Goal: Task Accomplishment & Management: Manage account settings

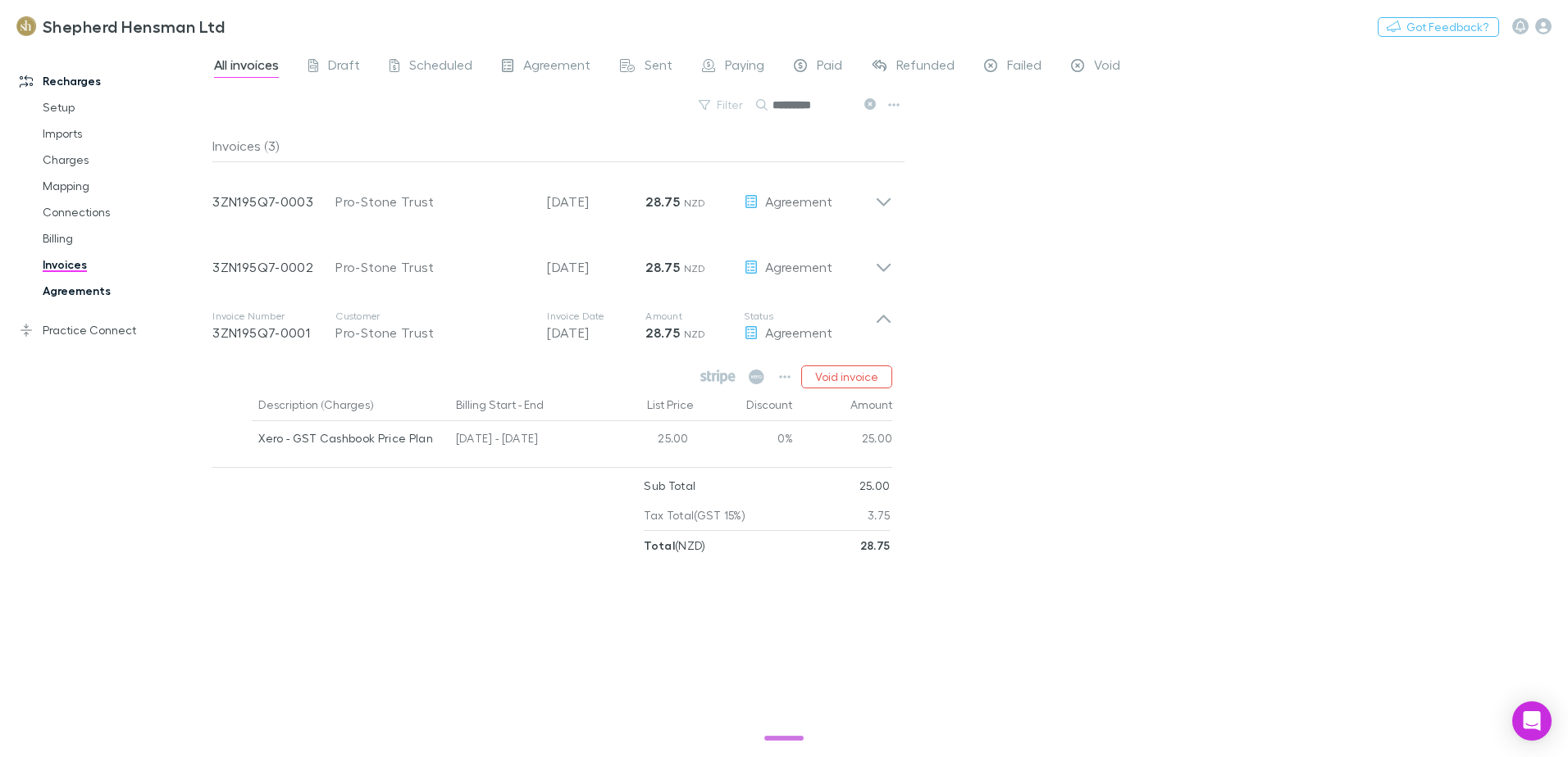
click at [69, 289] on link "Agreements" at bounding box center [124, 291] width 195 height 26
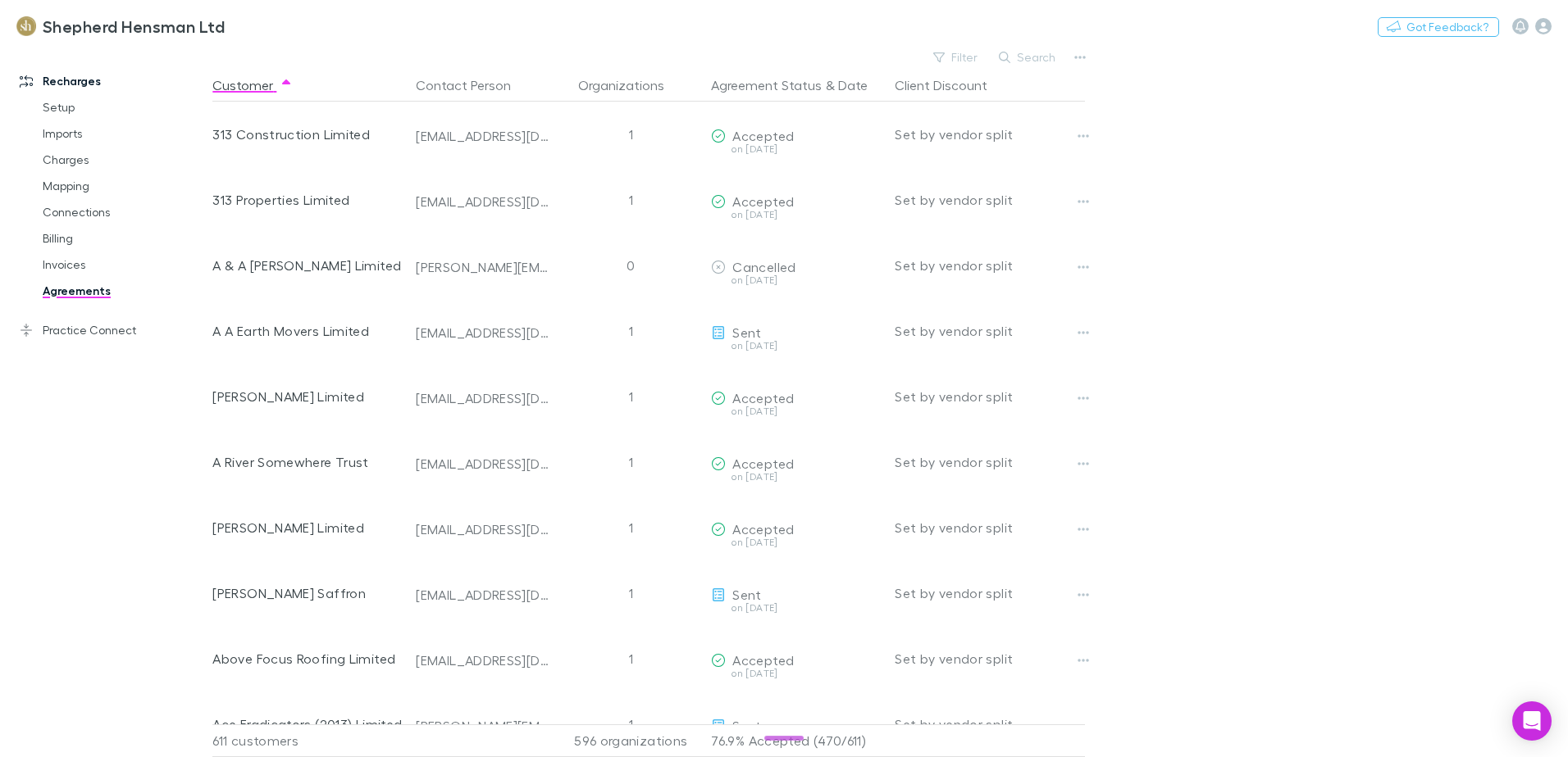
click at [1038, 56] on button "Search" at bounding box center [1027, 57] width 75 height 19
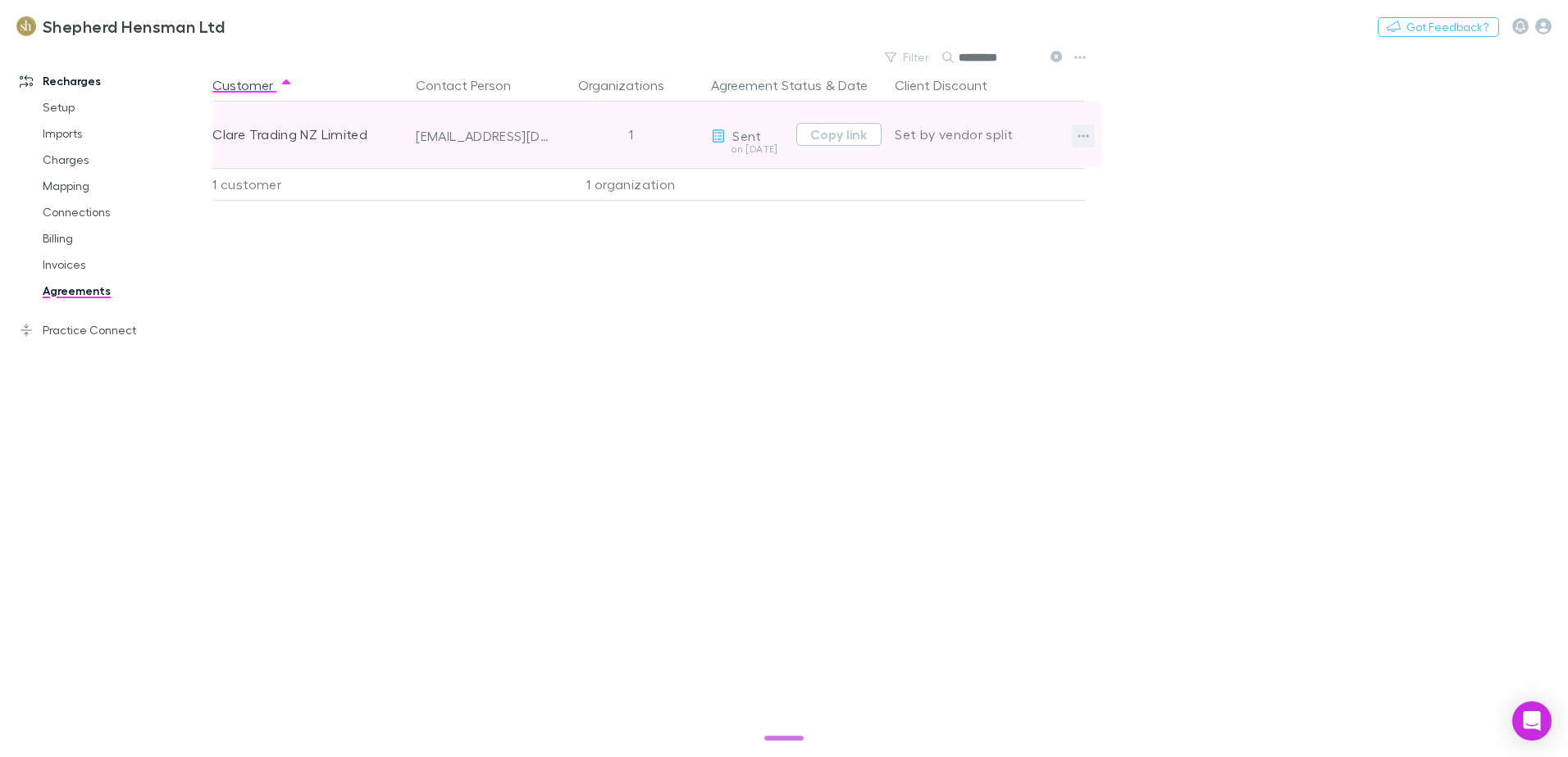
type input "*********"
click at [1083, 133] on icon "button" at bounding box center [1083, 135] width 11 height 13
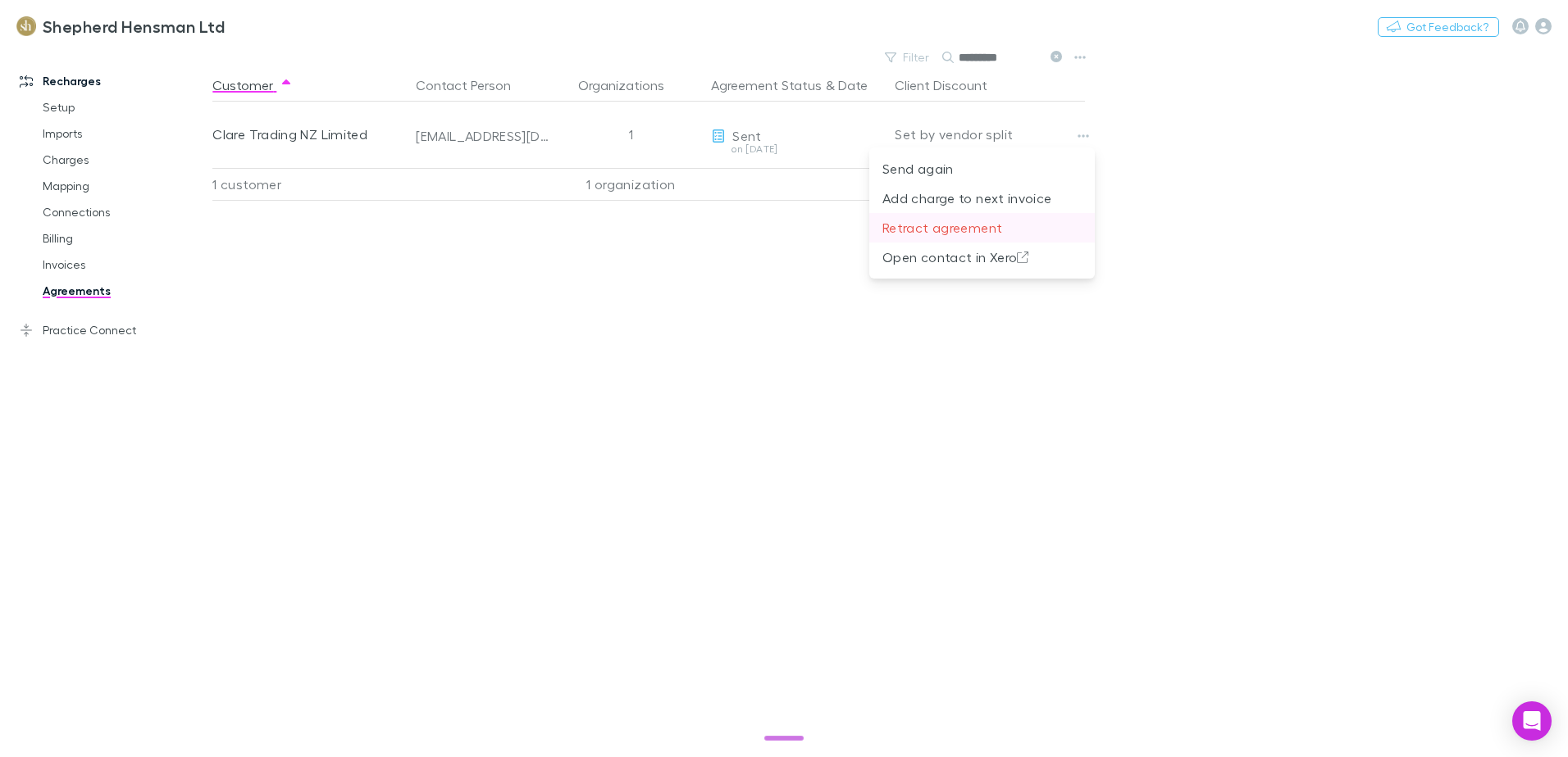
click at [964, 223] on p "Retract agreement" at bounding box center [981, 228] width 200 height 19
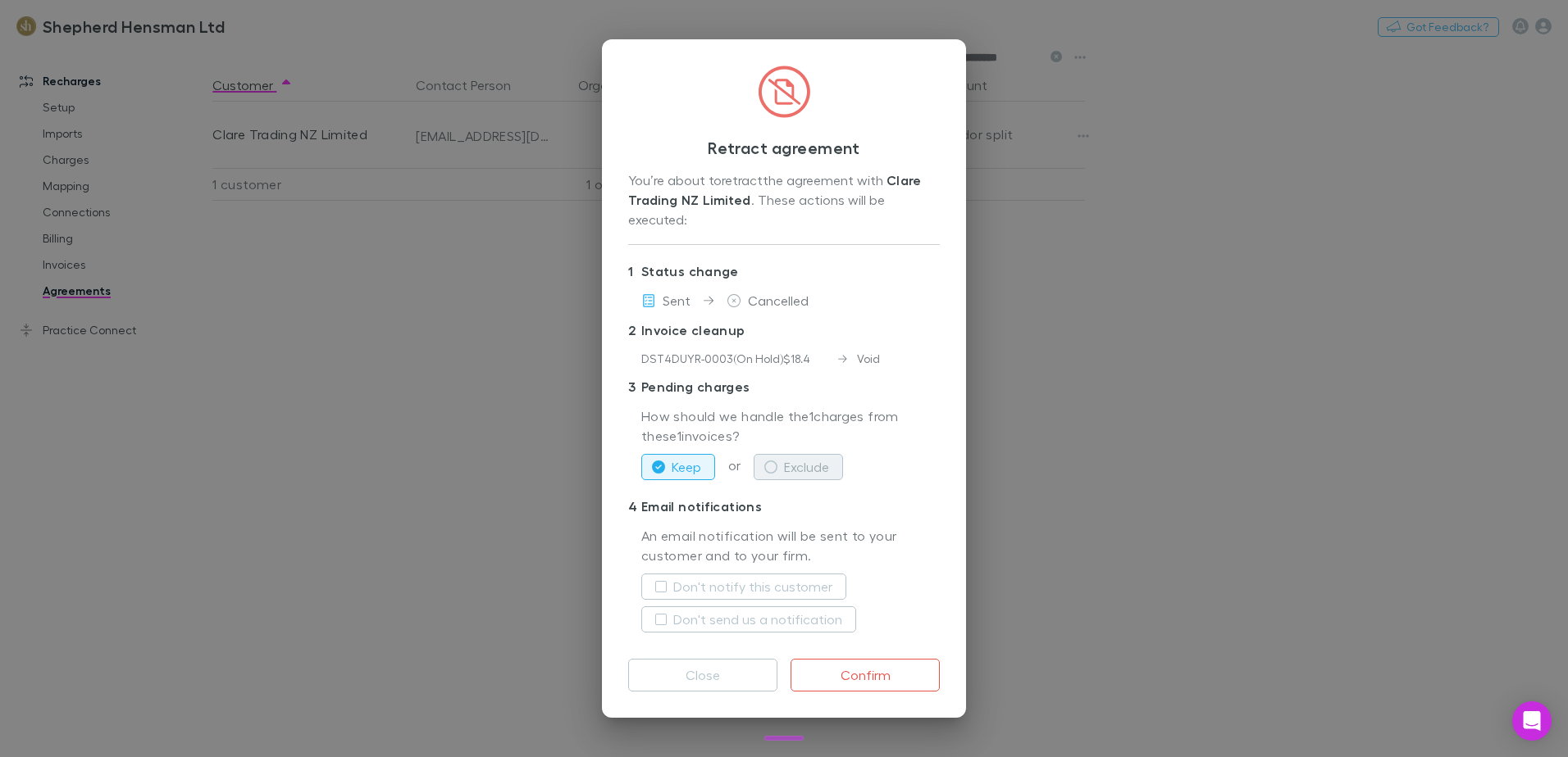
click at [767, 461] on icon "button" at bounding box center [770, 467] width 13 height 13
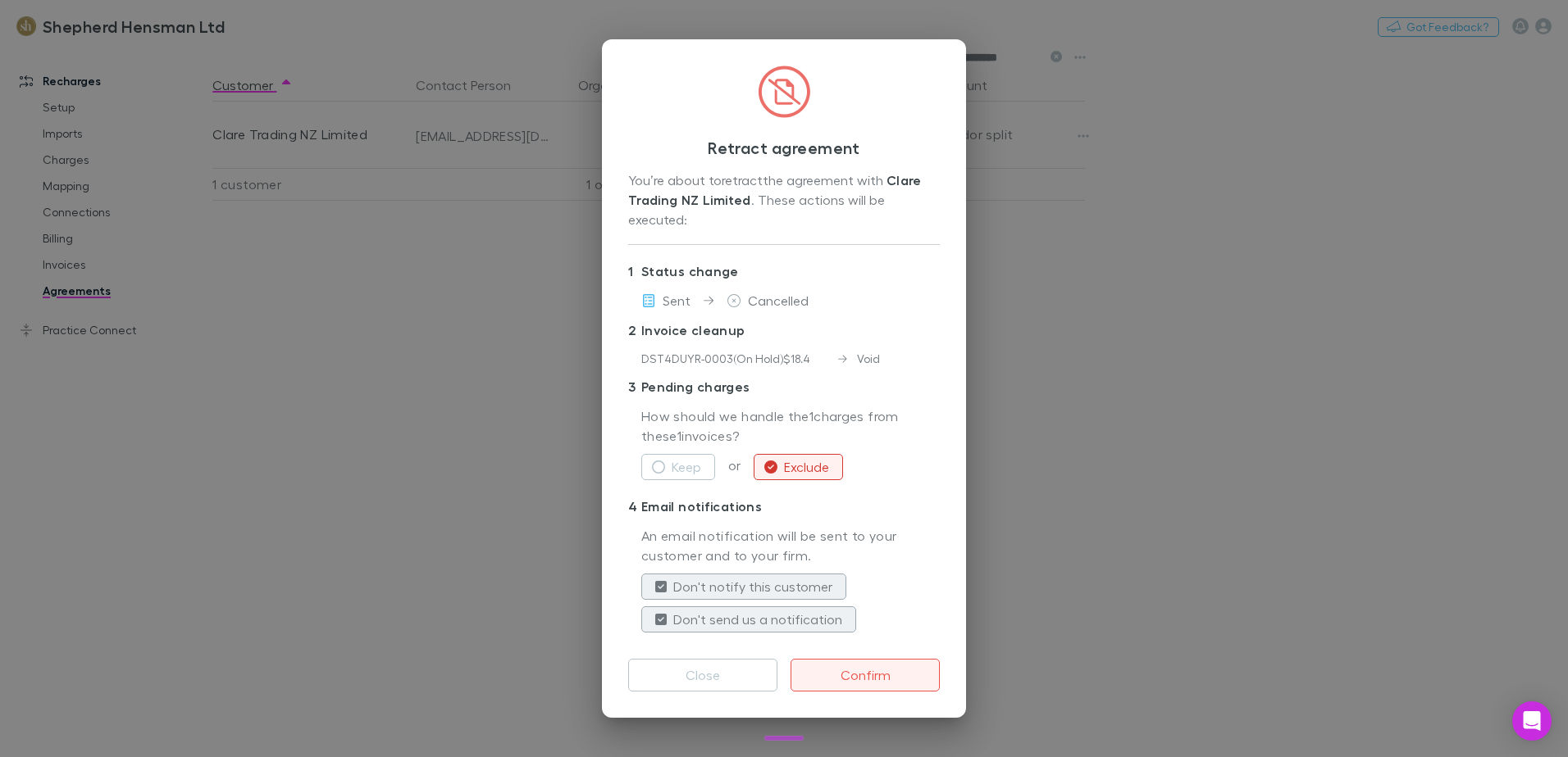
click at [858, 667] on button "Confirm" at bounding box center [865, 675] width 150 height 33
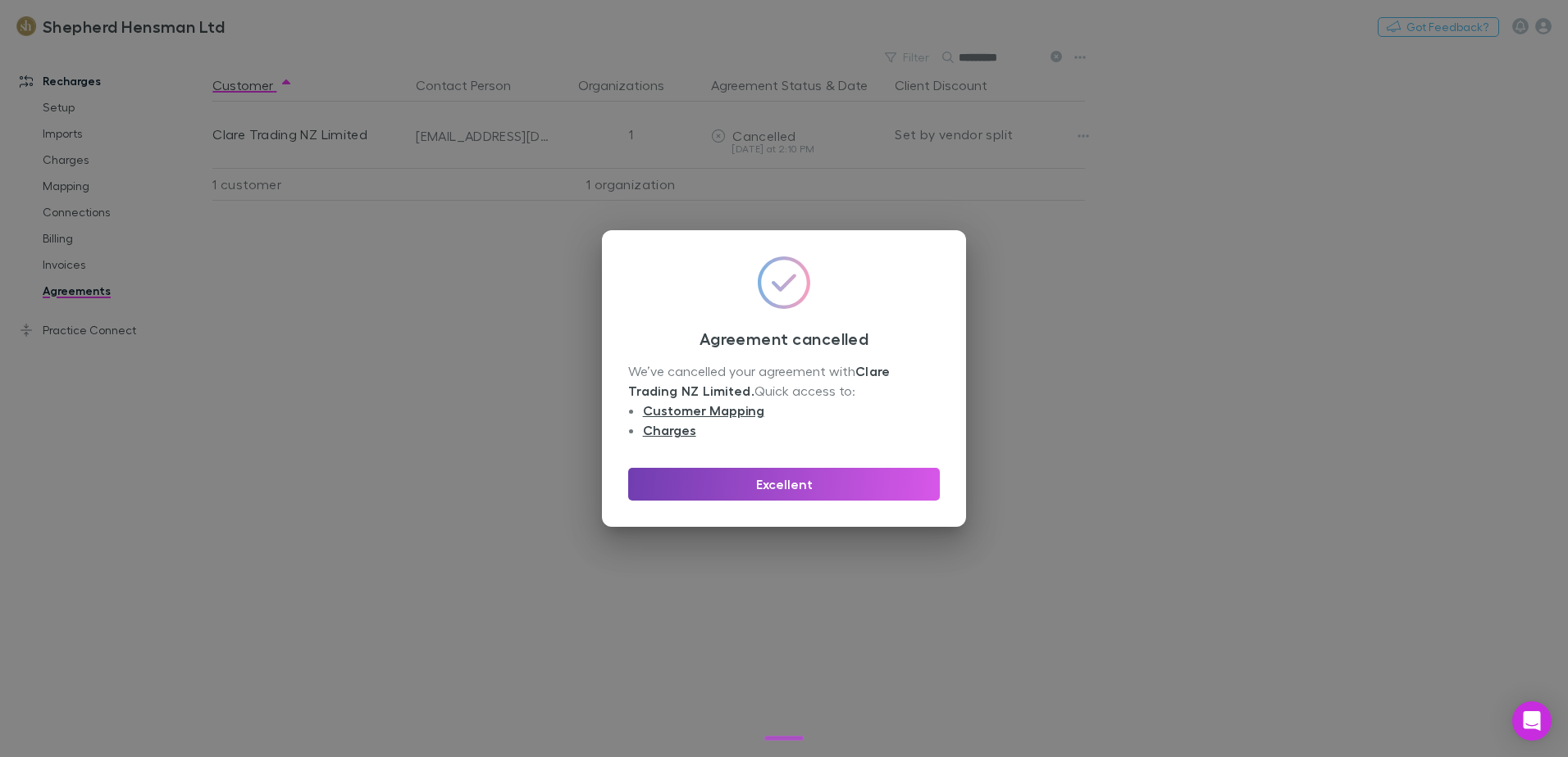
click at [830, 492] on button "Excellent" at bounding box center [784, 484] width 311 height 33
